Goal: Use online tool/utility: Utilize a website feature to perform a specific function

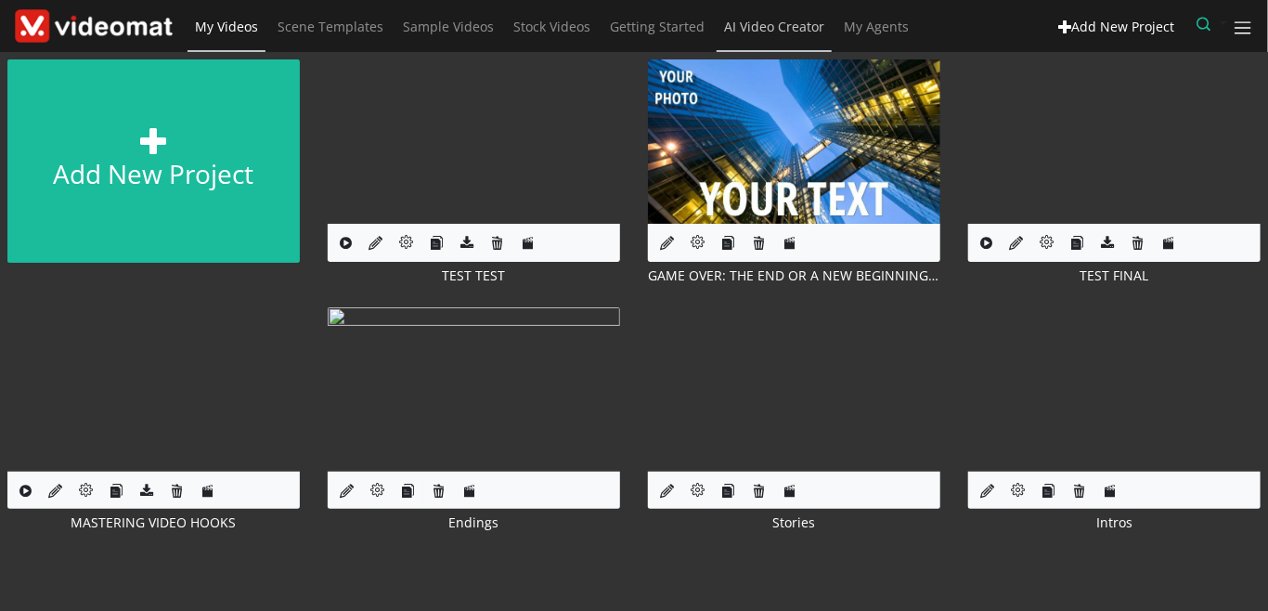
click at [766, 32] on span "AI Video Creator" at bounding box center [774, 27] width 100 height 18
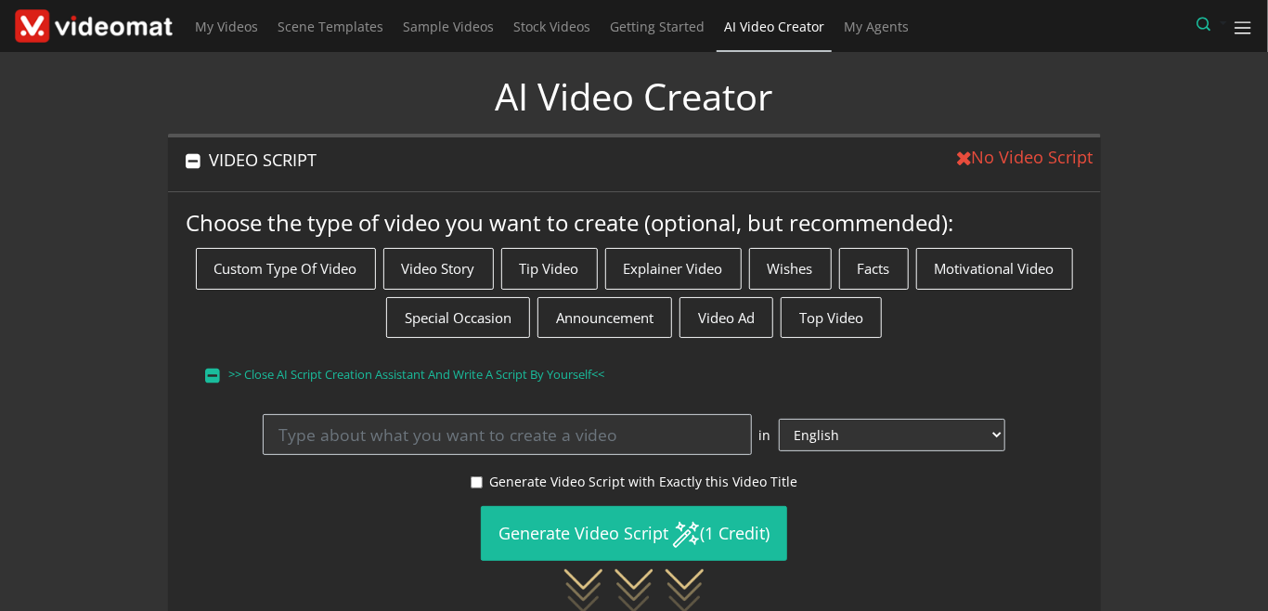
click at [379, 168] on button "VIDEO SCRIPT" at bounding box center [552, 159] width 768 height 45
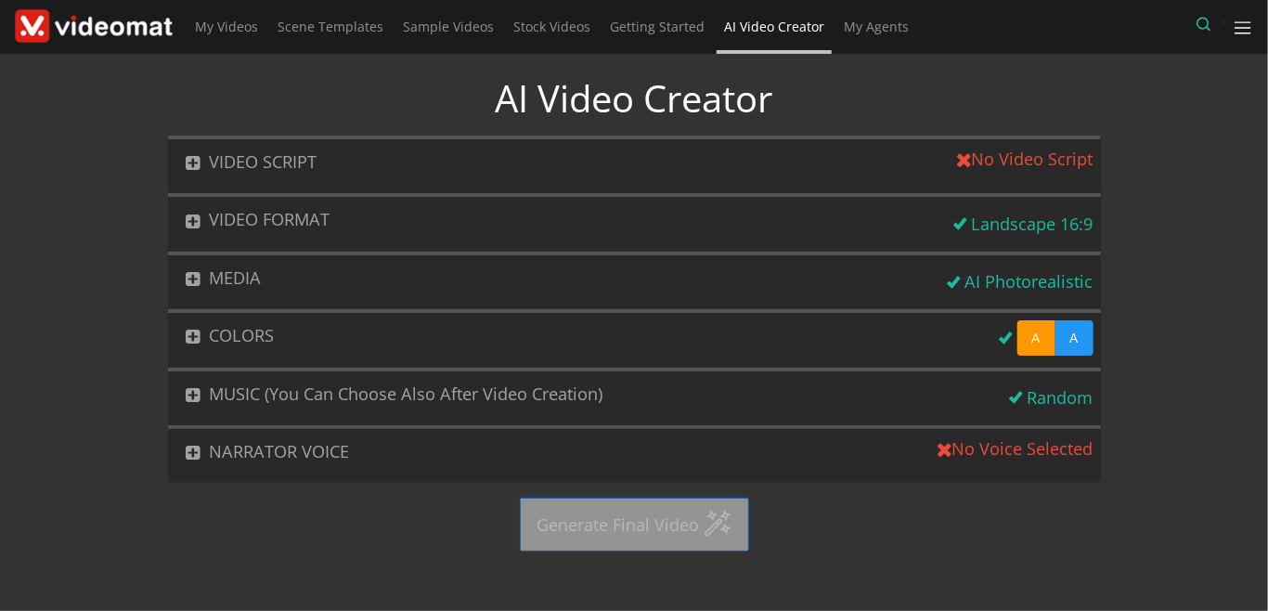
click at [352, 444] on button "NARRATOR VOICE" at bounding box center [549, 451] width 763 height 45
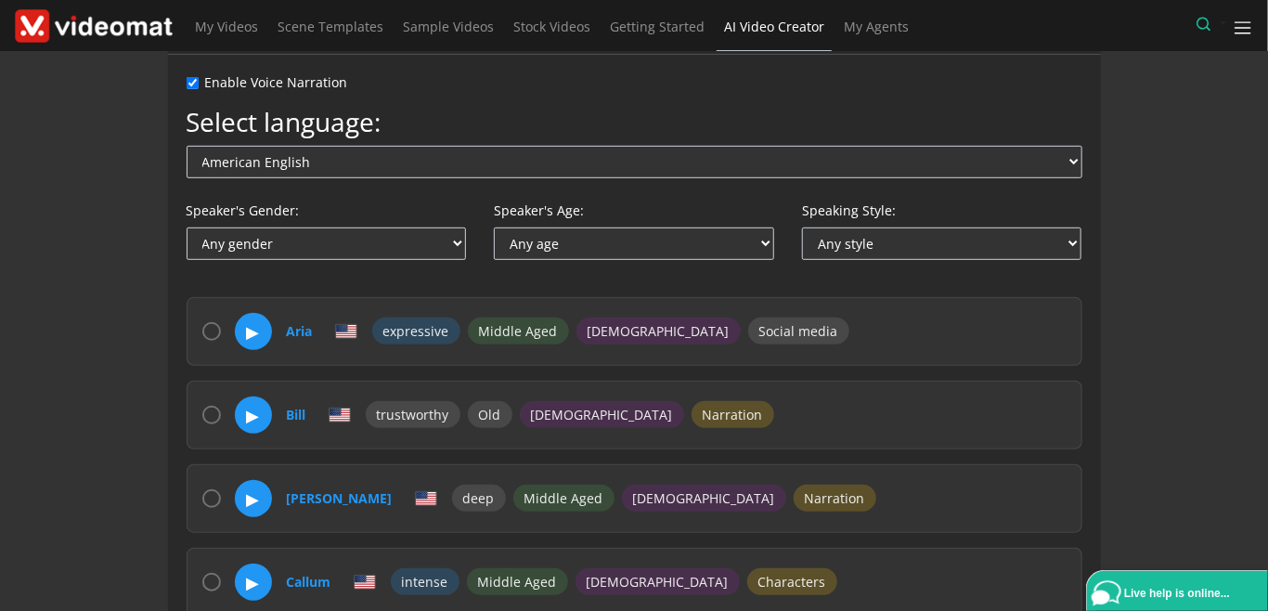
scroll to position [214, 0]
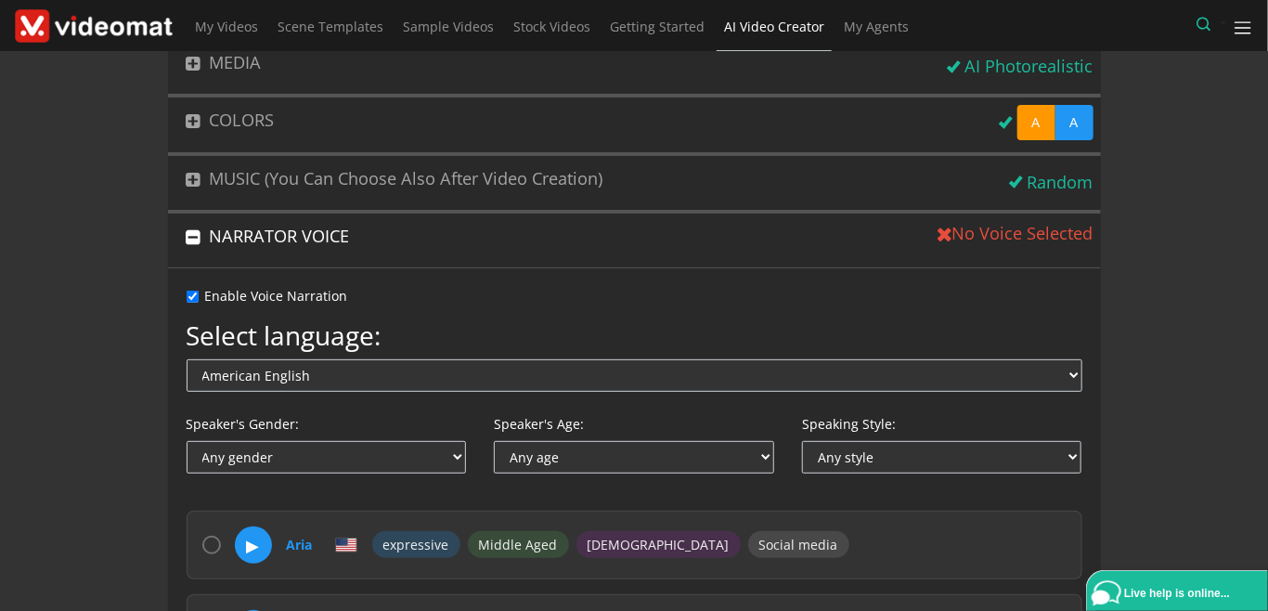
click at [194, 292] on input "Enable Voice Narration" at bounding box center [193, 297] width 12 height 12
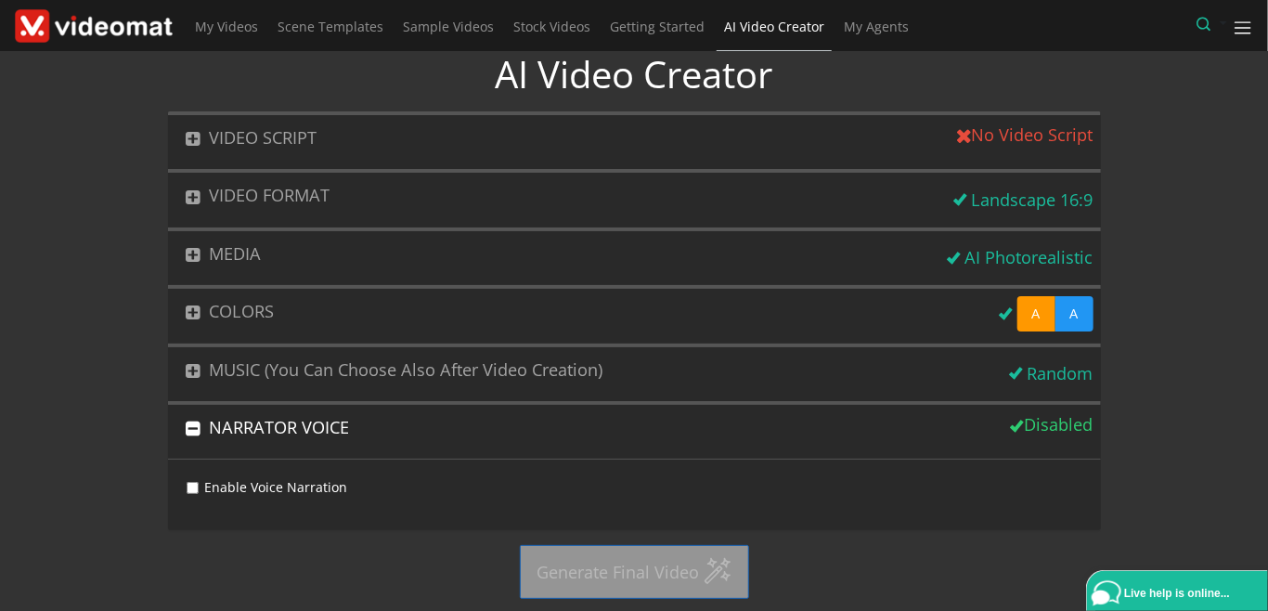
click at [190, 483] on input "Enable Voice Narration" at bounding box center [193, 488] width 12 height 12
checkbox input "true"
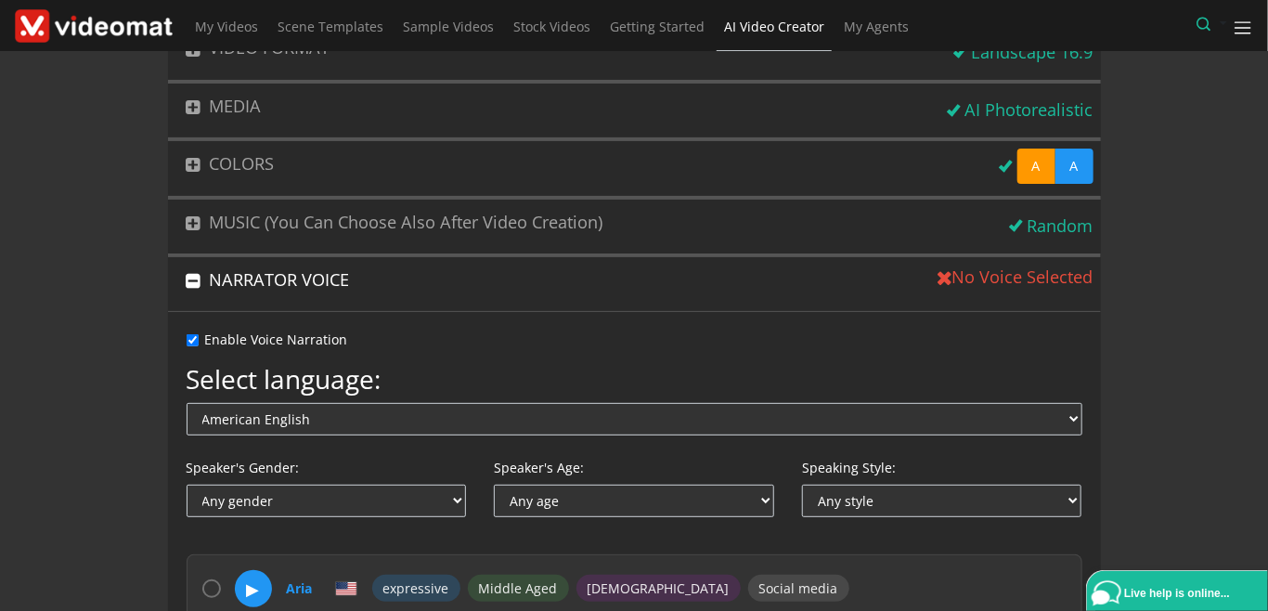
scroll to position [237, 0]
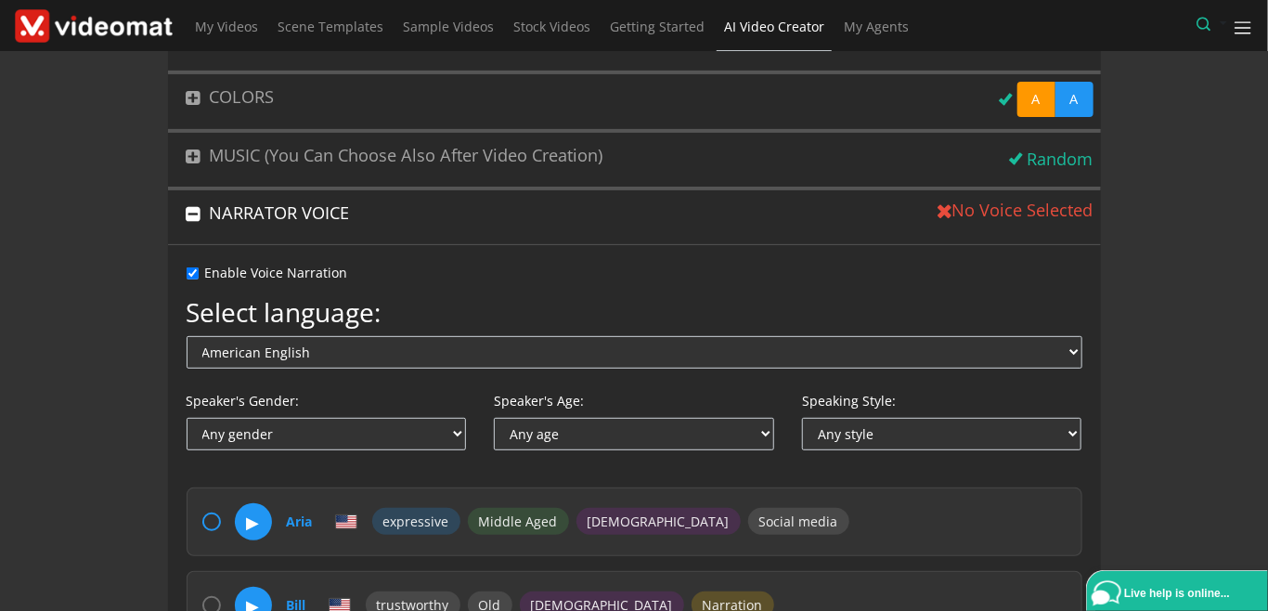
click at [208, 520] on input "radio" at bounding box center [211, 521] width 19 height 19
radio input "true"
drag, startPoint x: 351, startPoint y: 267, endPoint x: 206, endPoint y: 267, distance: 144.8
click at [206, 267] on div "Enable Voice Narration" at bounding box center [635, 272] width 896 height 19
copy label "Enable Voice Narration"
